Goal: Task Accomplishment & Management: Complete application form

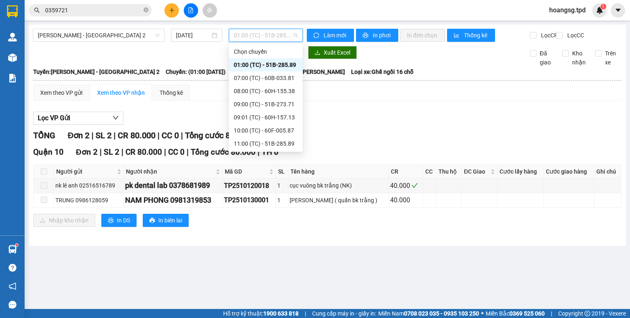
scroll to position [79, 0]
click at [285, 73] on div "12:00 (TC) - 60F-001.52" at bounding box center [266, 77] width 64 height 9
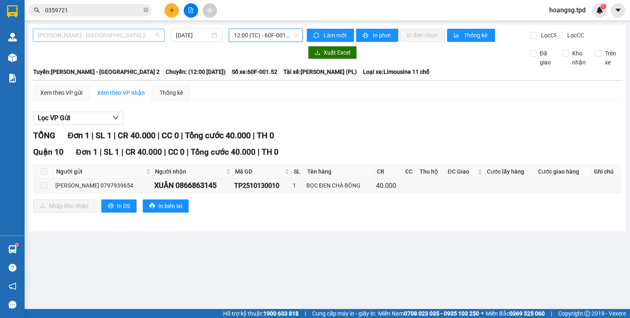
click at [119, 36] on span "[PERSON_NAME] - [GEOGRAPHIC_DATA] 2" at bounding box center [99, 35] width 122 height 12
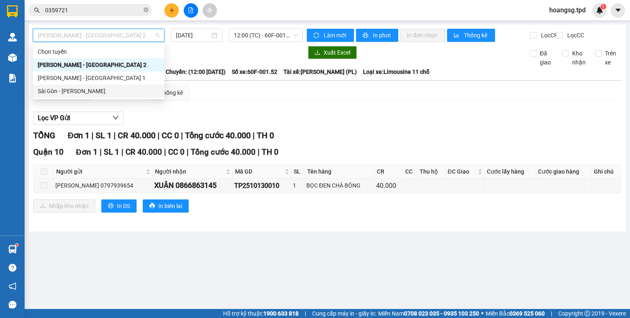
click at [131, 96] on div "Sài Gòn - [PERSON_NAME]" at bounding box center [99, 91] width 132 height 13
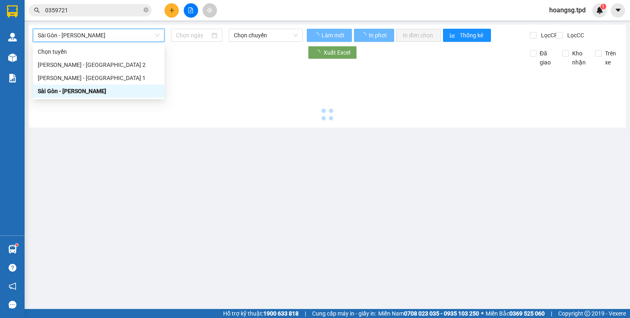
type input "[DATE]"
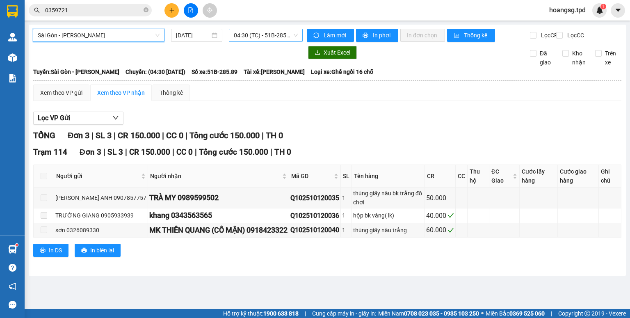
click at [266, 34] on span "04:30 (TC) - 51B-285.89" at bounding box center [266, 35] width 64 height 12
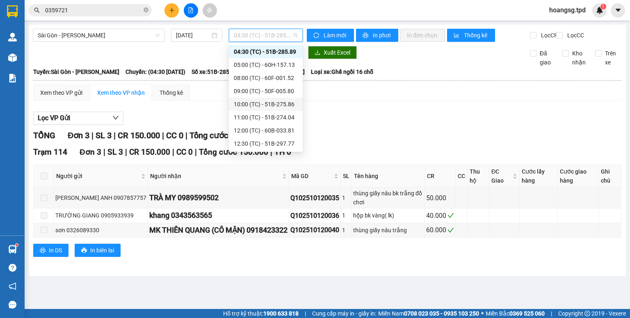
scroll to position [66, 0]
click at [290, 130] on div "15:00 (TC) - 60F-001.52" at bounding box center [266, 130] width 64 height 9
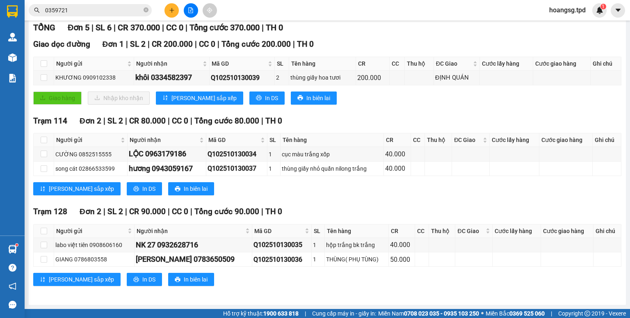
scroll to position [113, 0]
click at [170, 15] on button at bounding box center [172, 10] width 14 height 14
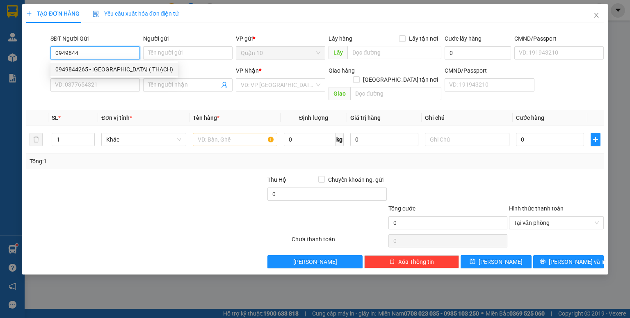
type input "0949844265"
type input "[PERSON_NAME] ( THẠCH)"
type input "051073011381"
type input "0937807540"
type input "VĨNH HÒA"
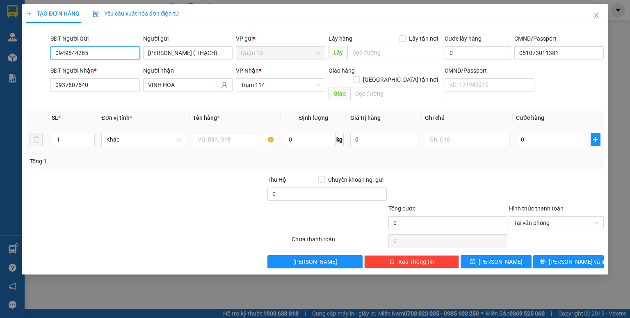
type input "0949844265"
click at [241, 136] on input "text" at bounding box center [235, 139] width 85 height 13
type input "cục bọc trắng (lk"
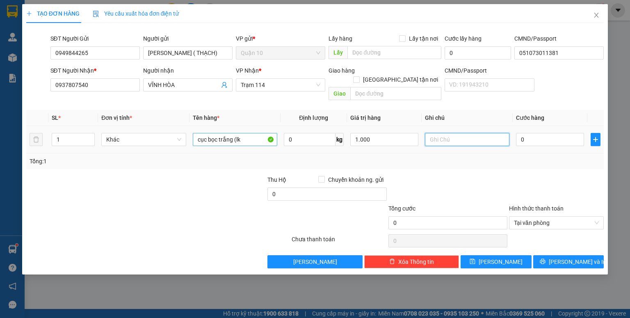
type input "1.000.000"
type input "5"
type input "50"
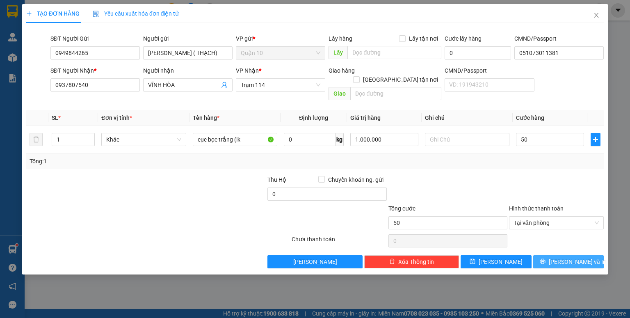
type input "50.000"
click at [579, 257] on span "[PERSON_NAME] và In" at bounding box center [577, 261] width 57 height 9
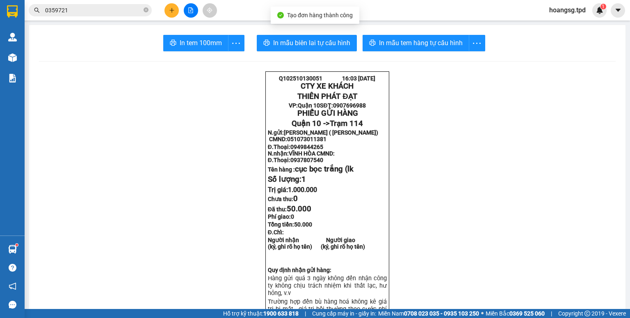
click at [176, 6] on button at bounding box center [172, 10] width 14 height 14
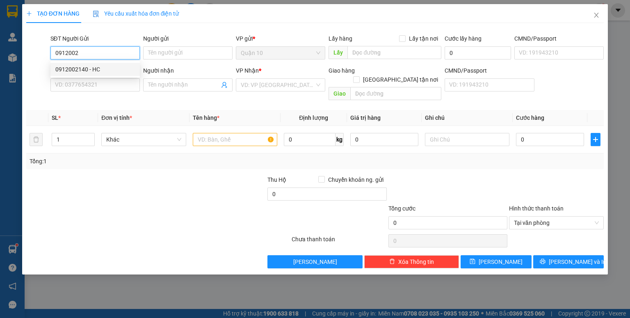
type input "0912002140"
type input "HC"
type input "034078003077- [PERSON_NAME]"
type input "0869064277"
type input "[PERSON_NAME]"
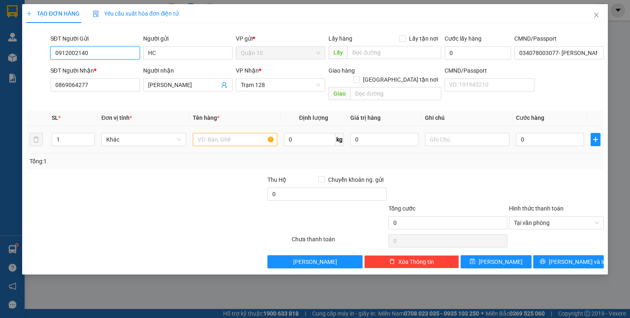
type input "0912002140"
click at [244, 131] on div at bounding box center [235, 139] width 85 height 16
click at [243, 133] on input "text" at bounding box center [235, 139] width 85 height 13
type input "cục đen (vải màn"
click at [561, 133] on input "0" at bounding box center [550, 139] width 68 height 13
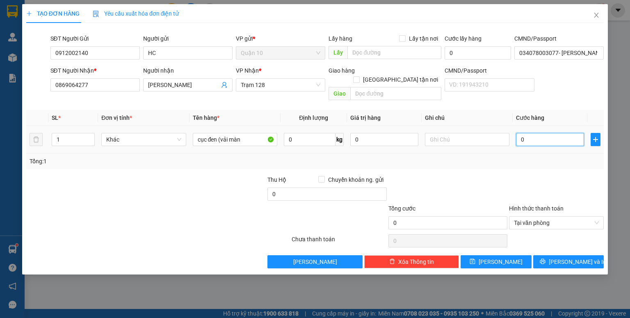
type input "5"
type input "50"
type input "50.000"
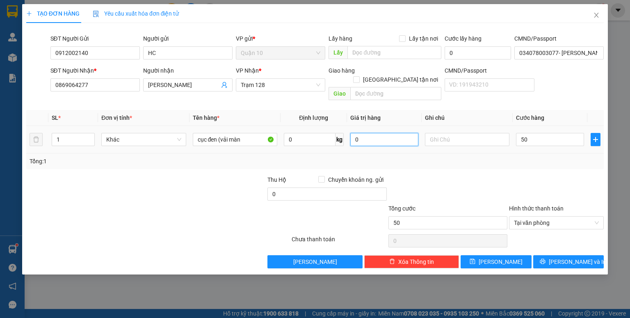
type input "50.000"
click at [370, 133] on input "0" at bounding box center [384, 139] width 68 height 13
type input "2.000.000"
click at [525, 187] on div at bounding box center [556, 189] width 96 height 29
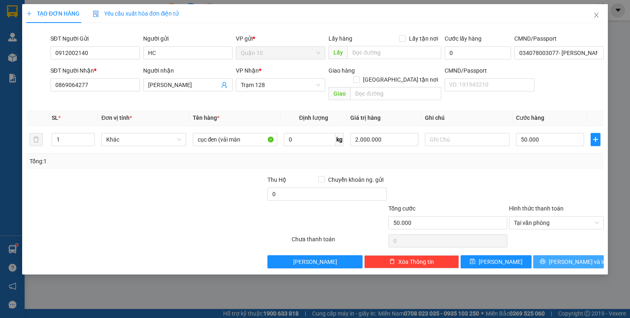
click at [551, 255] on button "[PERSON_NAME] và In" at bounding box center [568, 261] width 71 height 13
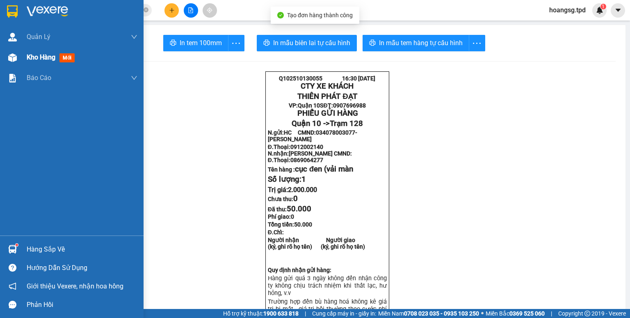
click at [17, 59] on div at bounding box center [12, 57] width 14 height 14
